Goal: Information Seeking & Learning: Learn about a topic

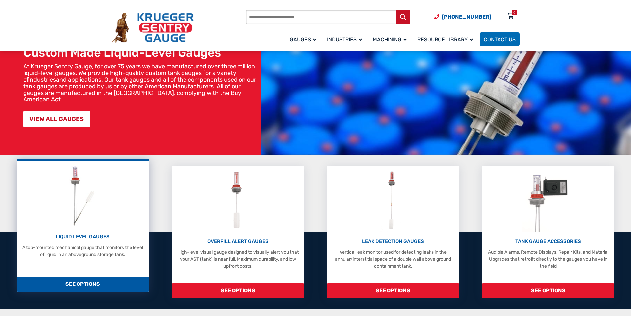
click at [79, 281] on span "SEE OPTIONS" at bounding box center [83, 283] width 132 height 15
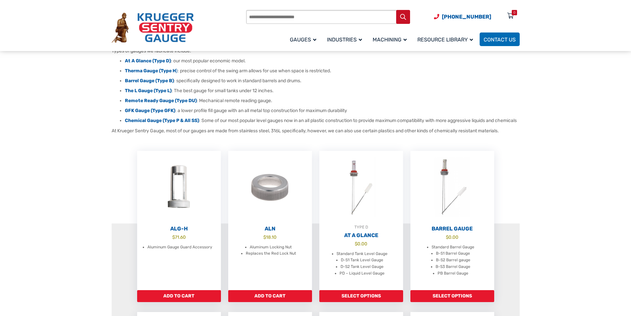
scroll to position [104, 0]
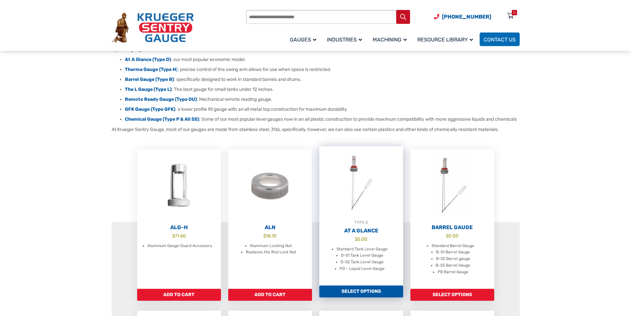
click at [371, 214] on img at bounding box center [361, 182] width 84 height 73
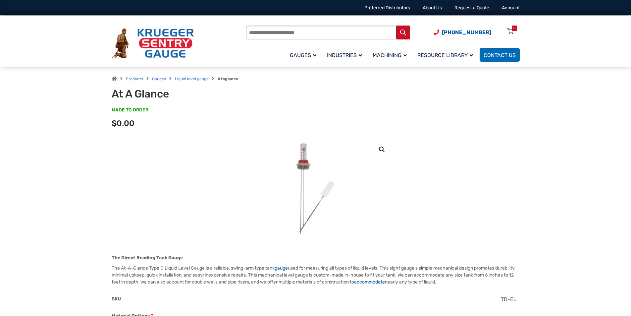
click at [381, 152] on link "🔍" at bounding box center [382, 149] width 12 height 12
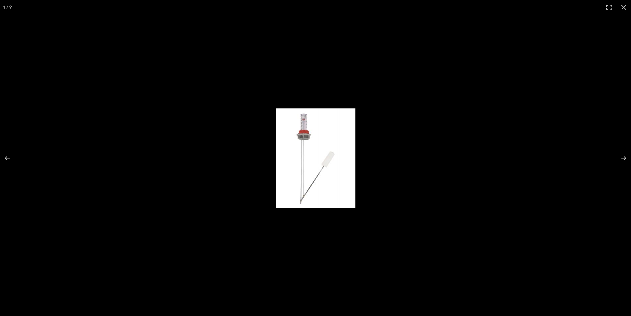
click at [307, 139] on img "Full screen image" at bounding box center [315, 157] width 79 height 99
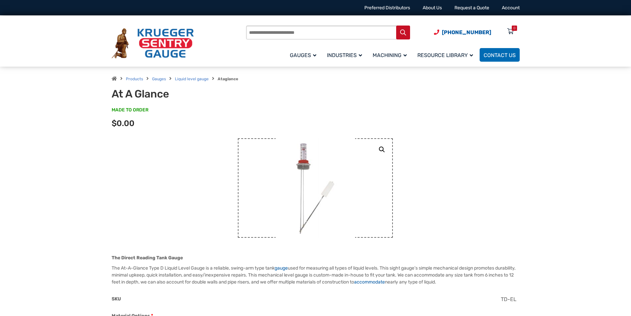
click at [307, 139] on img at bounding box center [315, 187] width 79 height 99
